Goal: Information Seeking & Learning: Learn about a topic

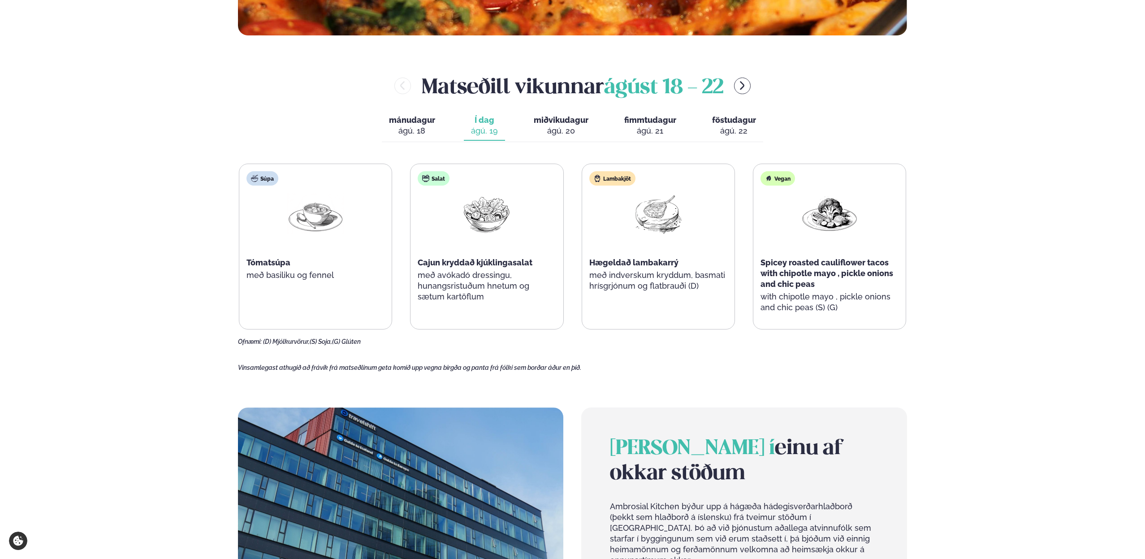
scroll to position [453, 0]
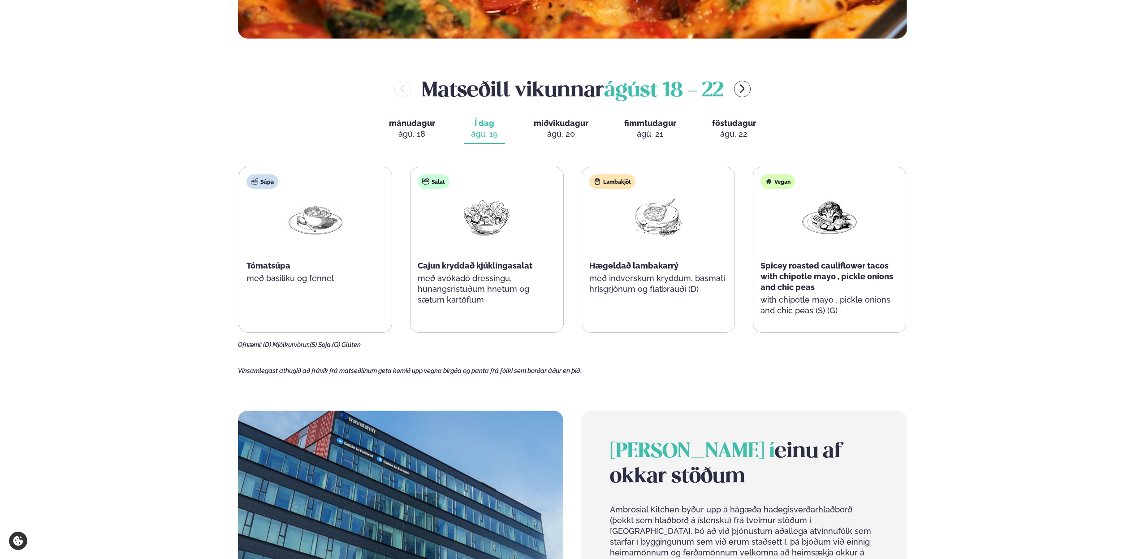
click at [416, 128] on button "mánudagur mán. [DATE]" at bounding box center [412, 129] width 61 height 30
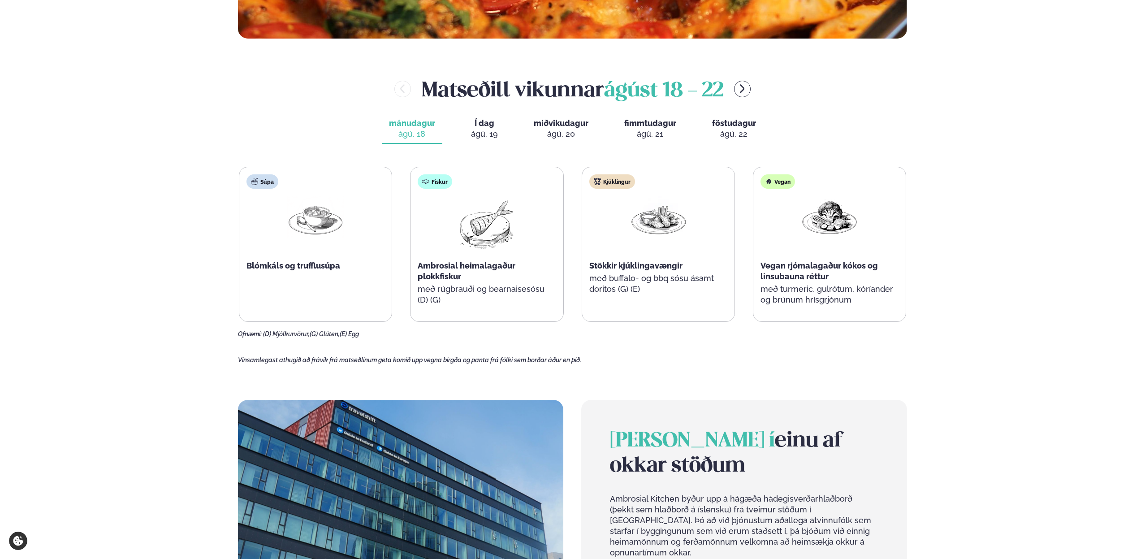
click at [512, 125] on div "mánudagur mán. [DATE] Í dag Í d. [DATE] miðvikudagur mið. [DATE] fimmtudagur fi…" at bounding box center [572, 129] width 381 height 31
click at [546, 123] on span "miðvikudagur" at bounding box center [561, 122] width 55 height 9
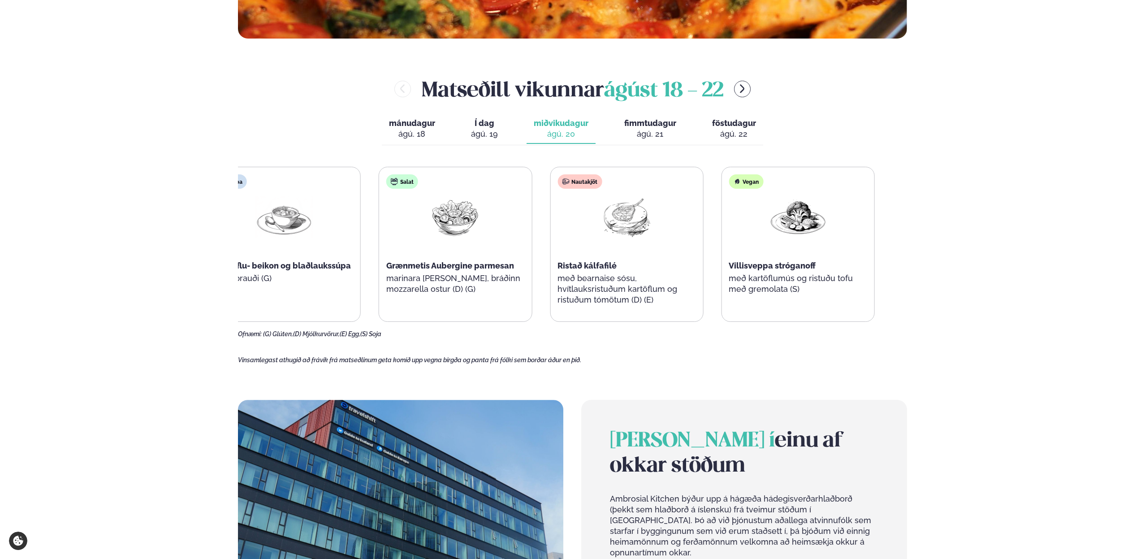
click at [590, 269] on div "Ristað kálfafilé" at bounding box center [627, 265] width 138 height 11
click at [586, 267] on span "Ristað kálfafilé" at bounding box center [591, 265] width 59 height 9
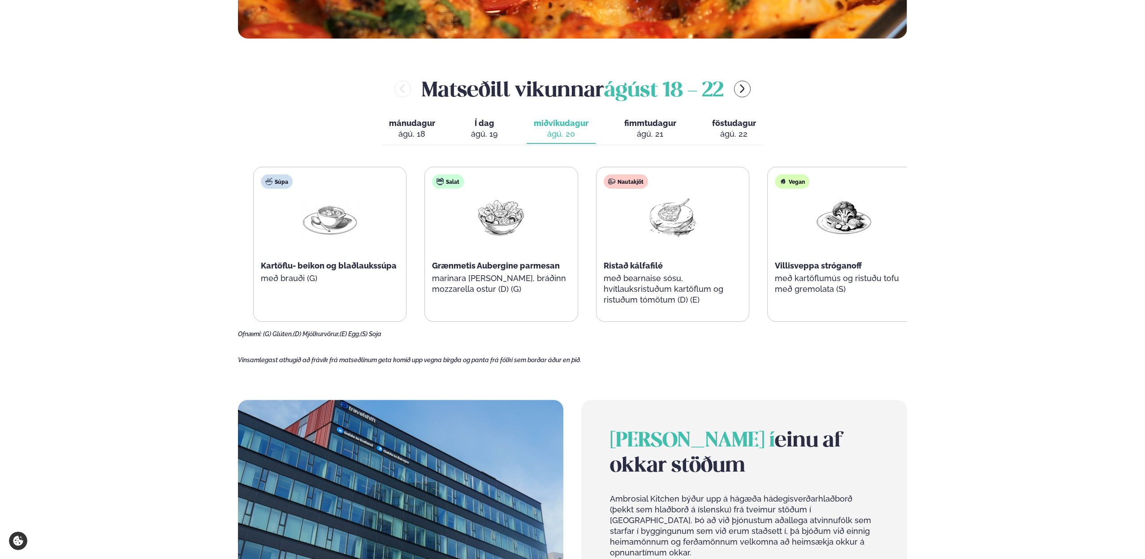
click at [612, 264] on div "Nautakjöt Ristað kálfafilé með bearnaise sósu, hvítlauksristuðum kartöflum og r…" at bounding box center [673, 244] width 152 height 154
click at [634, 268] on span "Ristað kálfafilé" at bounding box center [631, 265] width 59 height 9
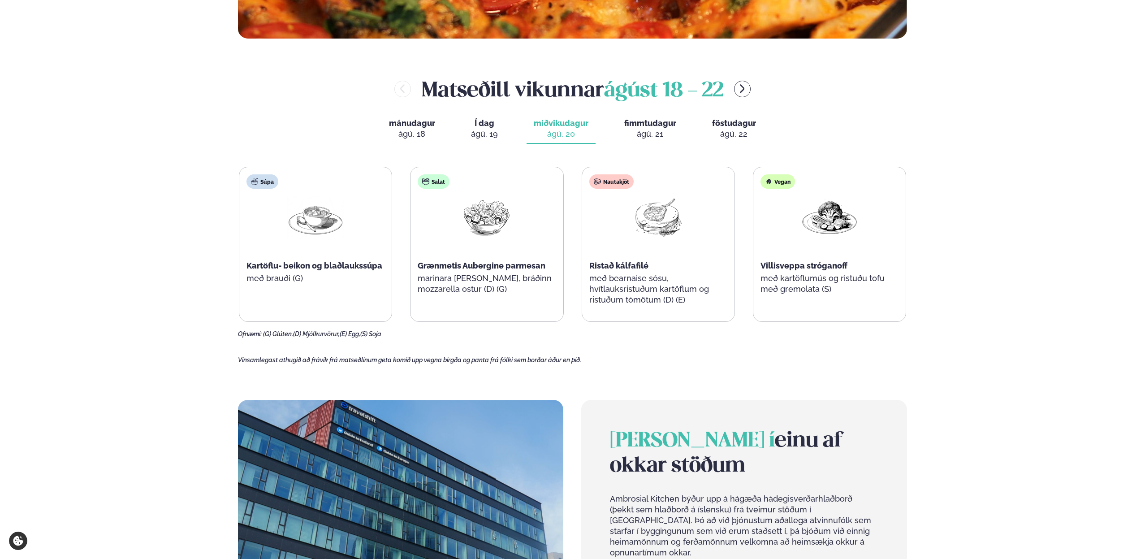
click at [645, 141] on button "fimmtudagur fim. [DATE]" at bounding box center [650, 129] width 66 height 30
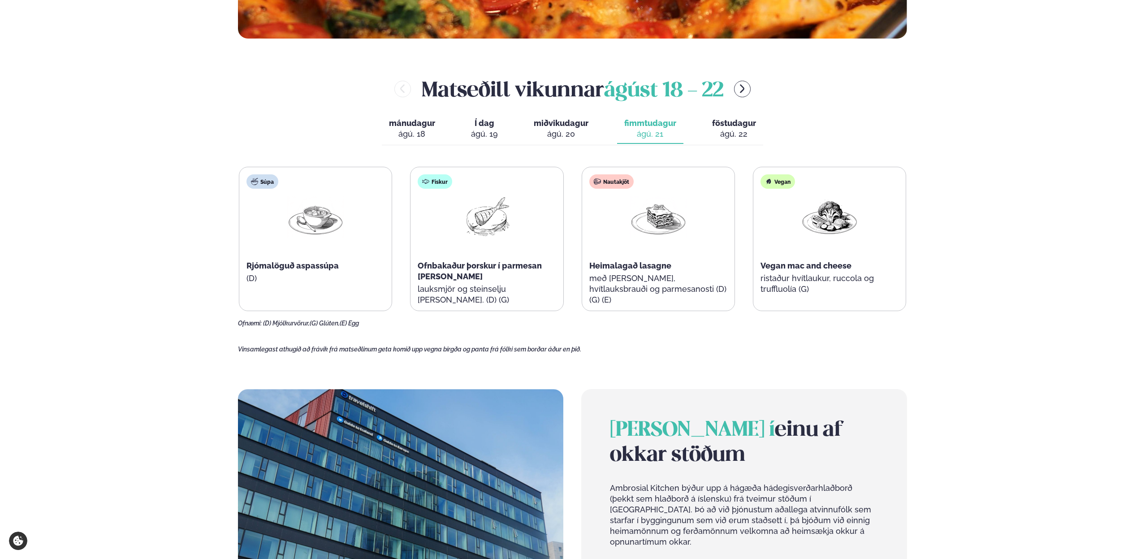
drag, startPoint x: 581, startPoint y: 124, endPoint x: 576, endPoint y: 116, distance: 9.5
click at [582, 124] on span "miðvikudagur" at bounding box center [561, 122] width 55 height 9
